Goal: Register for event/course

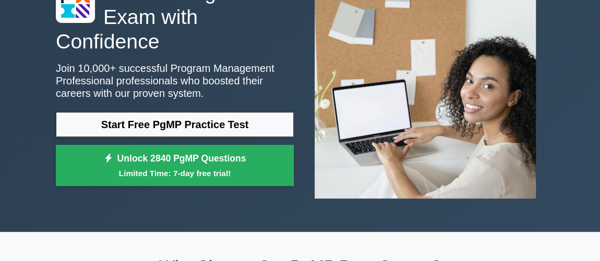
scroll to position [63, 0]
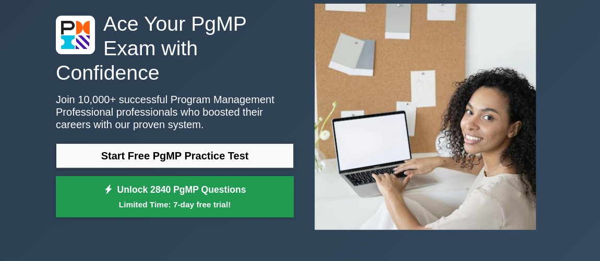
click at [167, 199] on small "Limited Time: 7-day free trial!" at bounding box center [175, 205] width 212 height 12
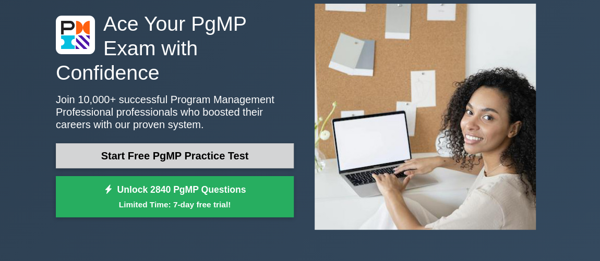
click at [178, 146] on link "Start Free PgMP Practice Test" at bounding box center [175, 155] width 238 height 25
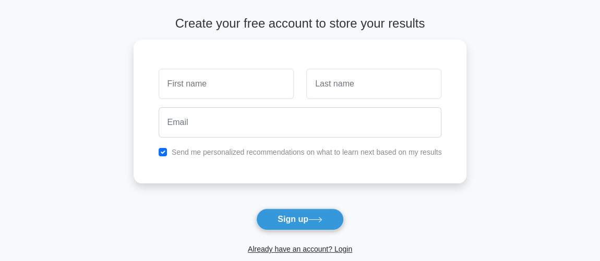
scroll to position [31, 0]
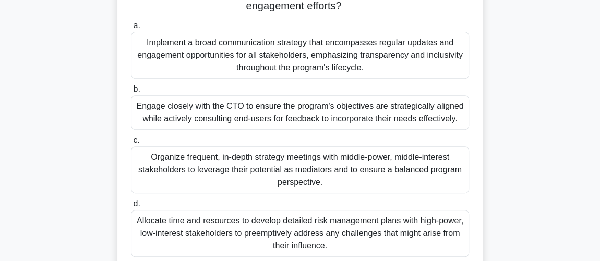
scroll to position [189, 0]
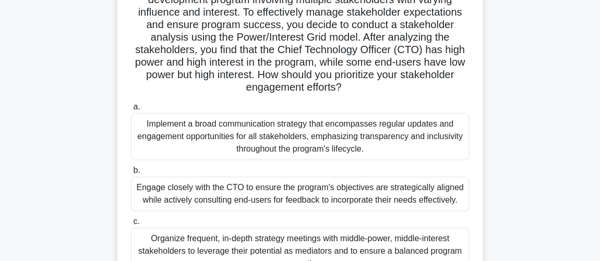
click at [379, 137] on div "Implement a broad communication strategy that encompasses regular updates and e…" at bounding box center [300, 136] width 338 height 47
click at [131, 111] on input "a. Implement a broad communication strategy that encompasses regular updates an…" at bounding box center [131, 107] width 0 height 7
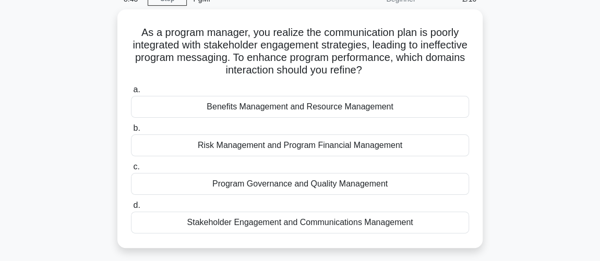
scroll to position [63, 0]
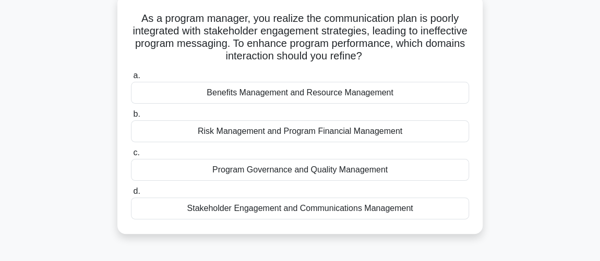
click at [318, 207] on div "Stakeholder Engagement and Communications Management" at bounding box center [300, 209] width 338 height 22
click at [131, 195] on input "d. Stakeholder Engagement and Communications Management" at bounding box center [131, 191] width 0 height 7
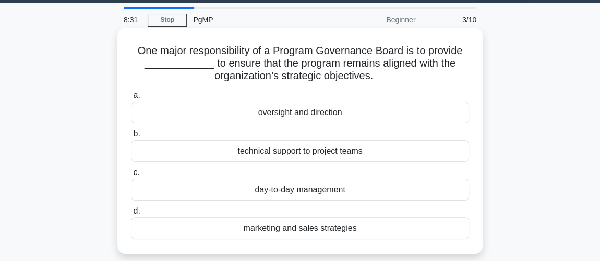
scroll to position [31, 0]
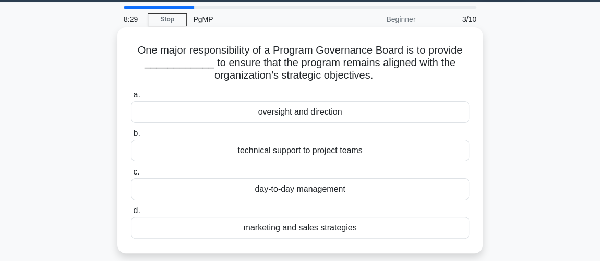
click at [344, 111] on div "oversight and direction" at bounding box center [300, 112] width 338 height 22
click at [131, 99] on input "a. oversight and direction" at bounding box center [131, 95] width 0 height 7
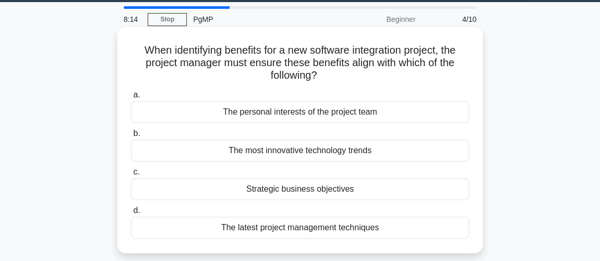
click at [347, 190] on div "Strategic business objectives" at bounding box center [300, 189] width 338 height 22
click at [131, 176] on input "c. Strategic business objectives" at bounding box center [131, 172] width 0 height 7
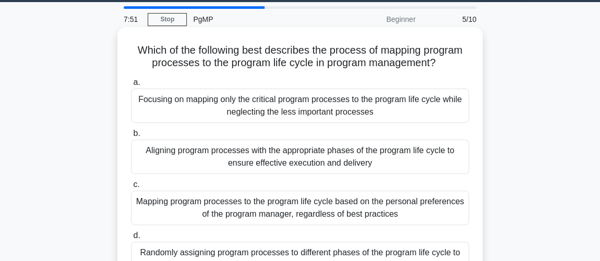
click at [338, 160] on div "Aligning program processes with the appropriate phases of the program life cycl…" at bounding box center [300, 157] width 338 height 34
click at [131, 137] on input "b. Aligning program processes with the appropriate phases of the program life c…" at bounding box center [131, 133] width 0 height 7
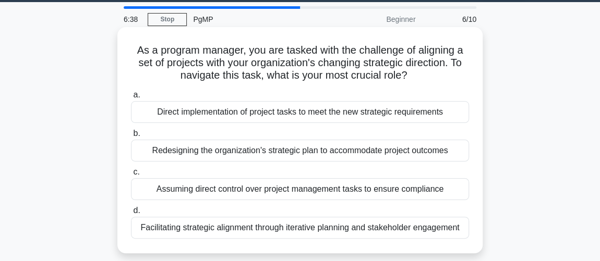
click at [351, 226] on div "Facilitating strategic alignment through iterative planning and stakeholder eng…" at bounding box center [300, 228] width 338 height 22
click at [131, 214] on input "d. Facilitating strategic alignment through iterative planning and stakeholder …" at bounding box center [131, 211] width 0 height 7
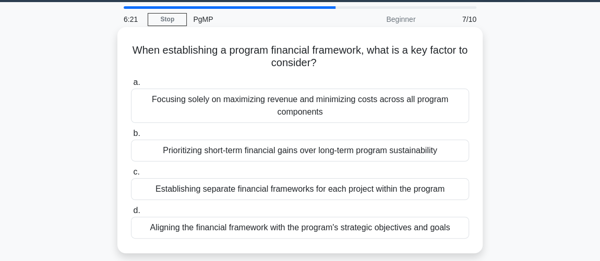
click at [282, 227] on div "Aligning the financial framework with the program's strategic objectives and go…" at bounding box center [300, 228] width 338 height 22
click at [131, 214] on input "d. Aligning the financial framework with the program's strategic objectives and…" at bounding box center [131, 211] width 0 height 7
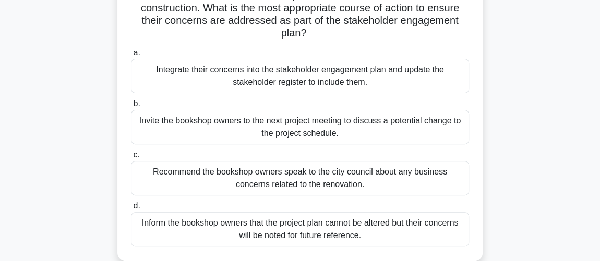
scroll to position [158, 0]
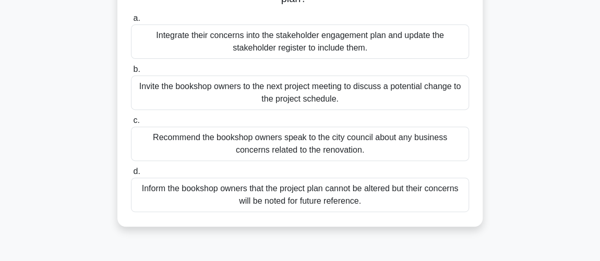
click at [342, 38] on div "Integrate their concerns into the stakeholder engagement plan and update the st…" at bounding box center [300, 42] width 338 height 34
click at [131, 22] on input "a. Integrate their concerns into the stakeholder engagement plan and update the…" at bounding box center [131, 18] width 0 height 7
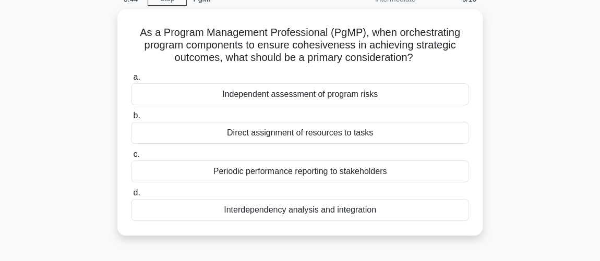
scroll to position [63, 0]
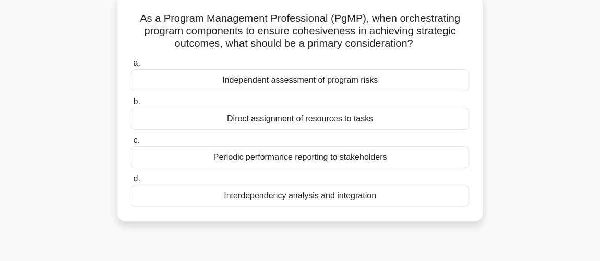
click at [318, 196] on div "Interdependency analysis and integration" at bounding box center [300, 196] width 338 height 22
click at [131, 183] on input "d. Interdependency analysis and integration" at bounding box center [131, 179] width 0 height 7
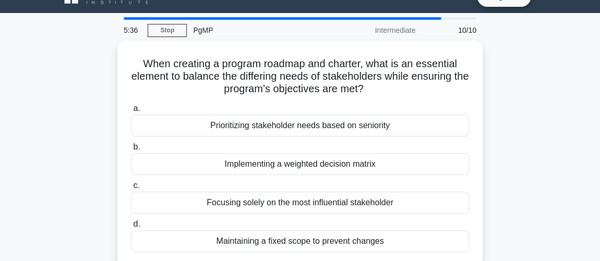
scroll to position [31, 0]
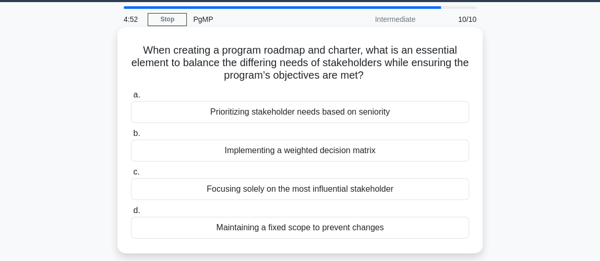
click at [318, 149] on div "Implementing a weighted decision matrix" at bounding box center [300, 151] width 338 height 22
click at [131, 137] on input "b. Implementing a weighted decision matrix" at bounding box center [131, 133] width 0 height 7
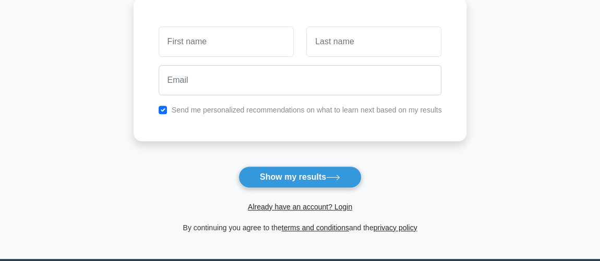
scroll to position [158, 0]
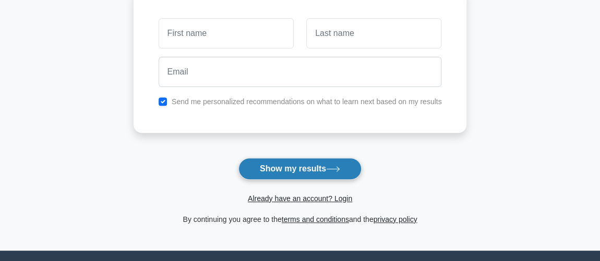
click at [333, 169] on icon at bounding box center [333, 169] width 14 height 6
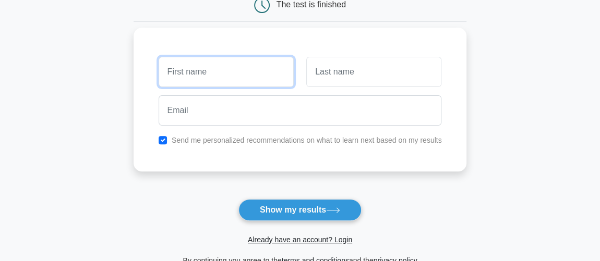
scroll to position [63, 0]
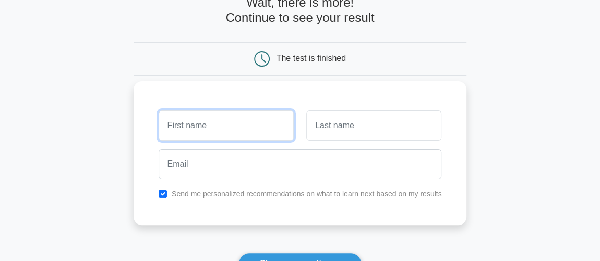
click at [242, 123] on input "text" at bounding box center [226, 126] width 135 height 30
type input "ALESSIO"
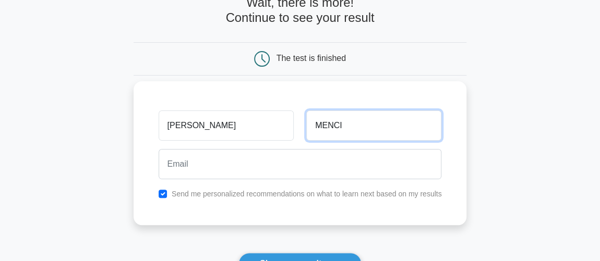
type input "MENCI"
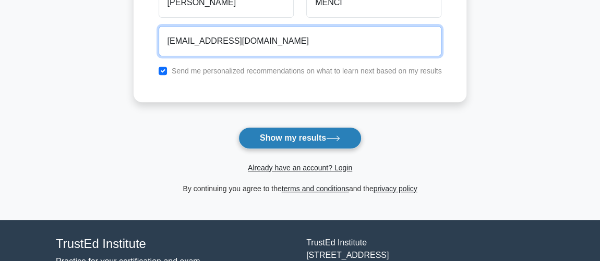
scroll to position [189, 0]
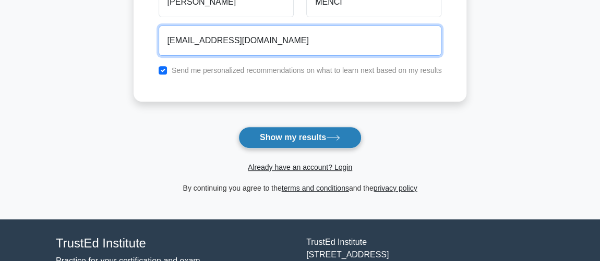
type input "[EMAIL_ADDRESS][DOMAIN_NAME]"
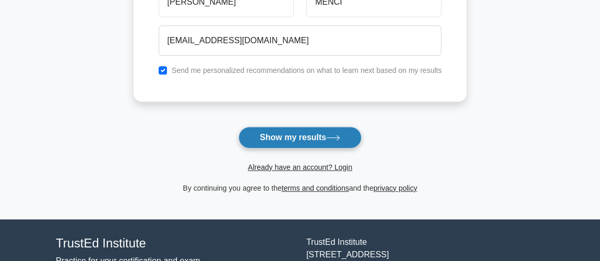
click at [298, 138] on button "Show my results" at bounding box center [299, 138] width 123 height 22
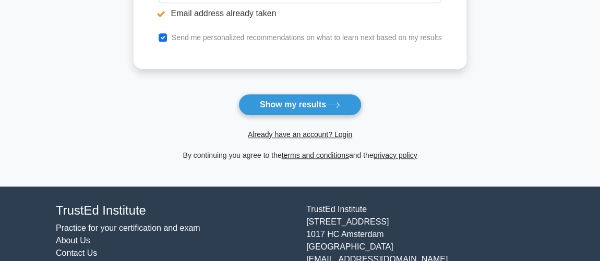
scroll to position [284, 0]
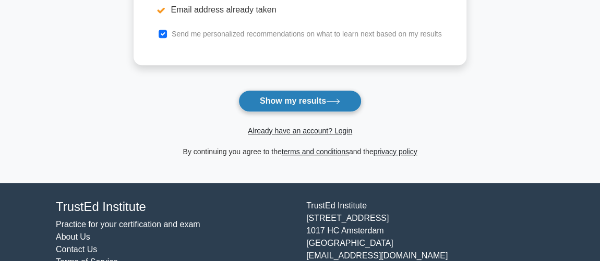
click at [312, 97] on button "Show my results" at bounding box center [299, 101] width 123 height 22
